Goal: Check status: Check status

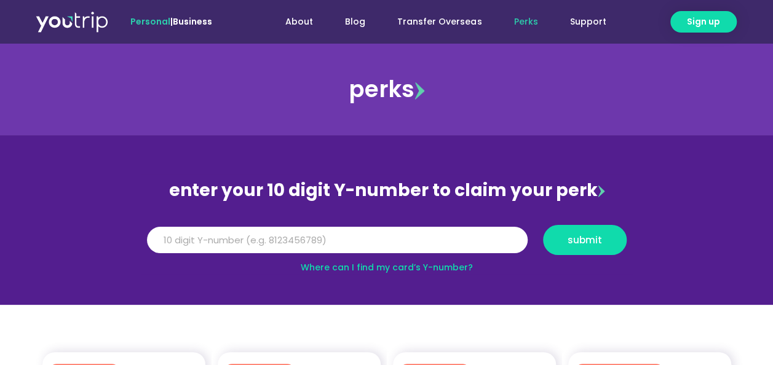
click at [341, 267] on link "Where can I find my card’s Y-number?" at bounding box center [387, 267] width 172 height 12
click at [262, 243] on input "Y Number" at bounding box center [337, 240] width 381 height 27
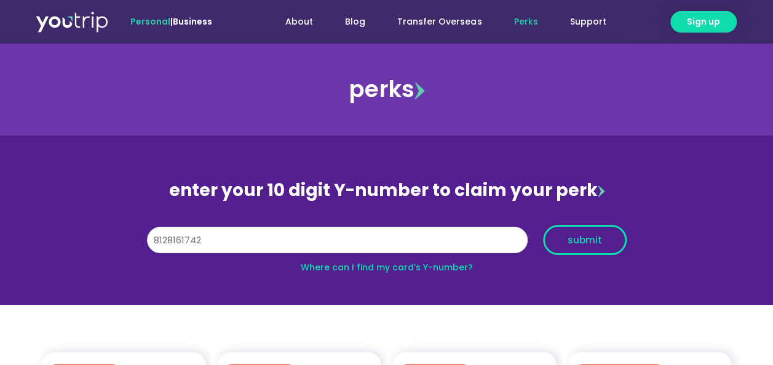
type input "8128161742"
click at [575, 232] on button "submit" at bounding box center [585, 240] width 84 height 30
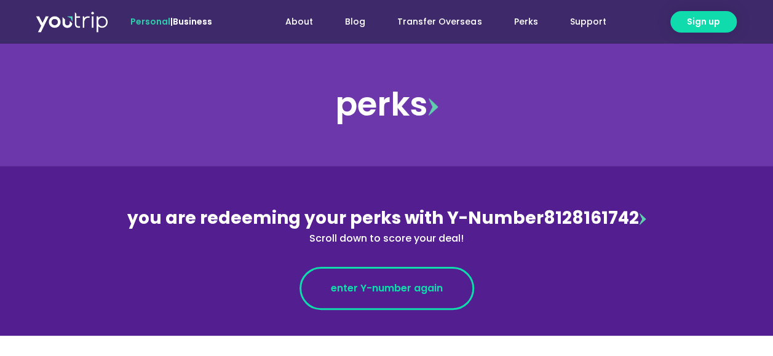
click at [427, 288] on span "enter Y-number again" at bounding box center [387, 288] width 112 height 15
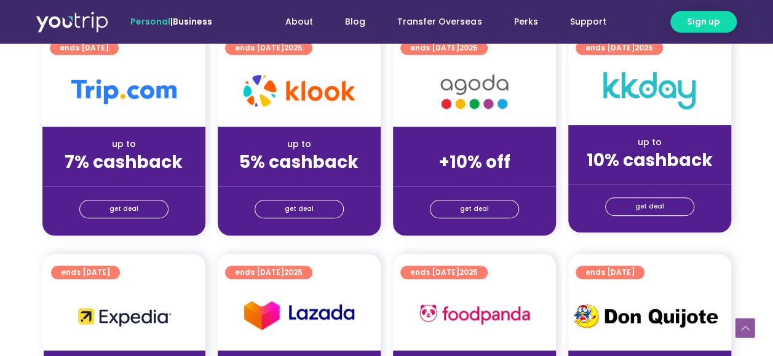
scroll to position [369, 0]
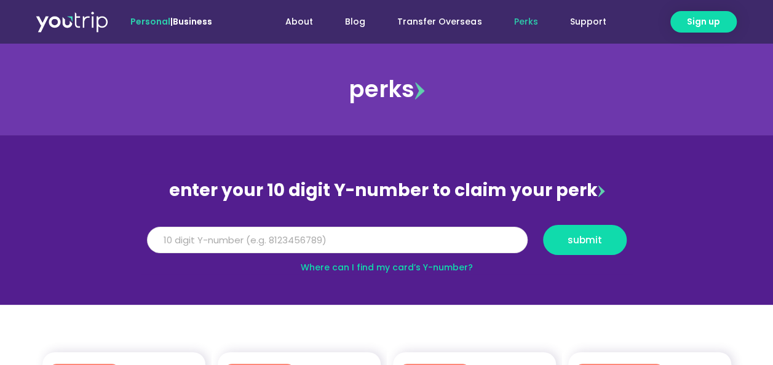
click at [397, 245] on input "Y Number" at bounding box center [337, 240] width 381 height 27
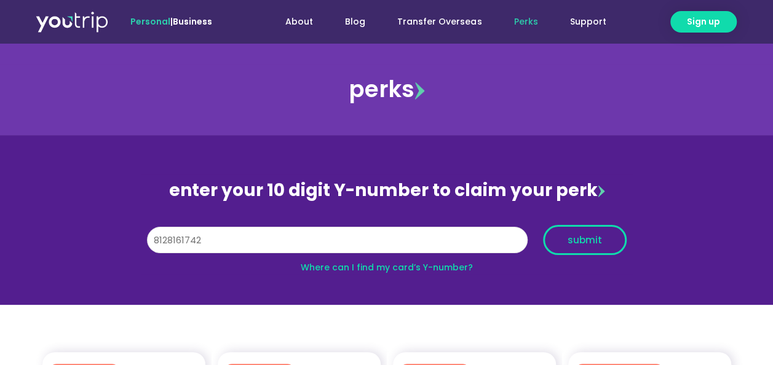
type input "8128161742"
click at [601, 246] on button "submit" at bounding box center [585, 240] width 84 height 30
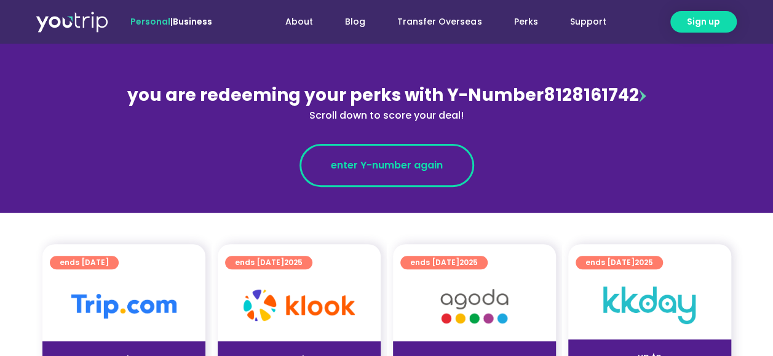
scroll to position [123, 0]
click at [397, 165] on span "enter Y-number again" at bounding box center [387, 165] width 112 height 15
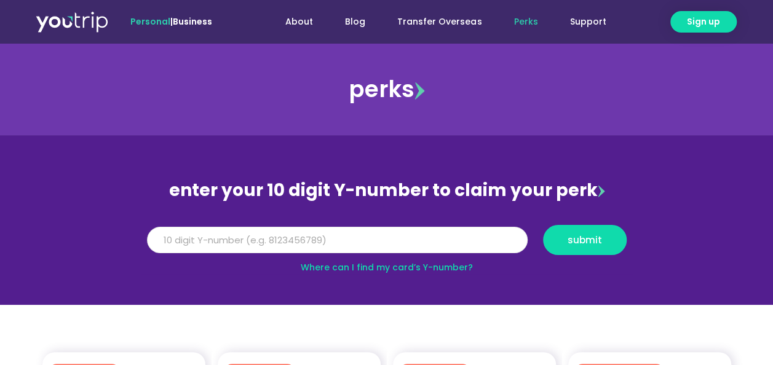
click at [315, 240] on input "Y Number" at bounding box center [337, 240] width 381 height 27
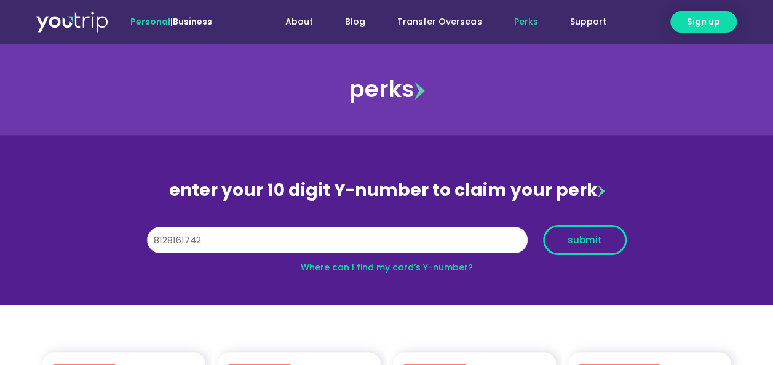
type input "8128161742"
click at [596, 254] on button "submit" at bounding box center [585, 240] width 84 height 30
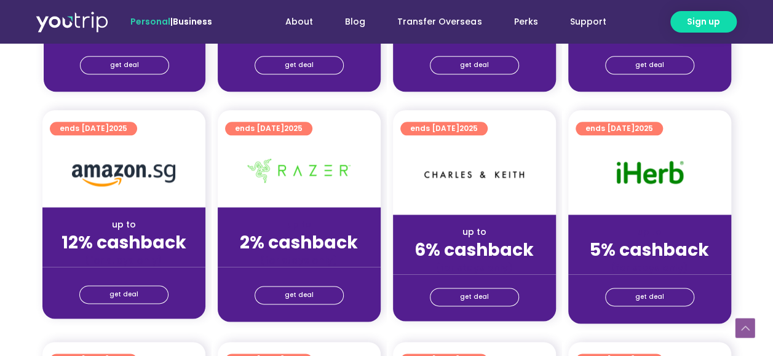
scroll to position [492, 0]
